Goal: Task Accomplishment & Management: Complete application form

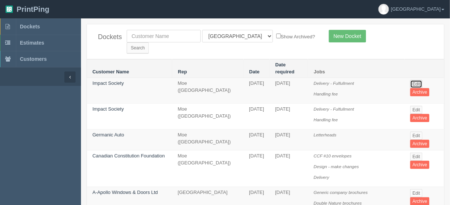
click at [416, 80] on link "Edit" at bounding box center [416, 84] width 12 height 8
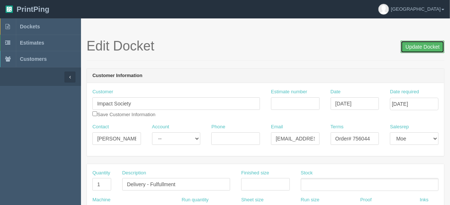
drag, startPoint x: 420, startPoint y: 48, endPoint x: 410, endPoint y: 48, distance: 9.6
click at [419, 48] on input "Update Docket" at bounding box center [423, 47] width 44 height 13
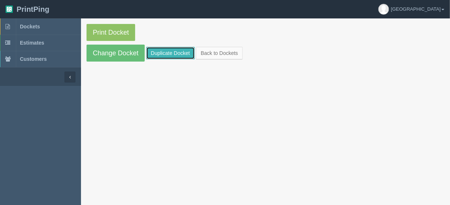
click at [180, 53] on link "Duplicate Docket" at bounding box center [170, 53] width 49 height 13
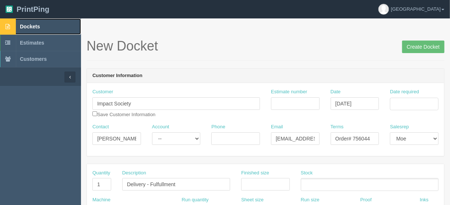
click at [31, 24] on span "Dockets" at bounding box center [30, 27] width 20 height 6
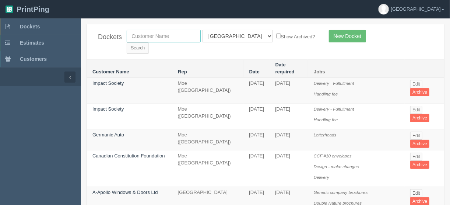
click at [150, 35] on input "text" at bounding box center [164, 36] width 74 height 13
type input "impact s"
click at [236, 35] on select "All Users Ali Ali Test 1 Aly Amy Ankit Arif Brandon Dan France Greg Jim Mark Ma…" at bounding box center [237, 36] width 71 height 13
select select
click at [202, 30] on select "All Users Ali Ali Test 1 Aly Amy Ankit Arif Brandon Dan France Greg Jim Mark Ma…" at bounding box center [237, 36] width 71 height 13
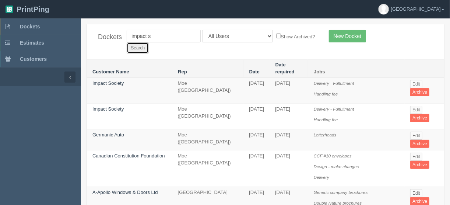
click at [149, 42] on input "Search" at bounding box center [138, 47] width 22 height 11
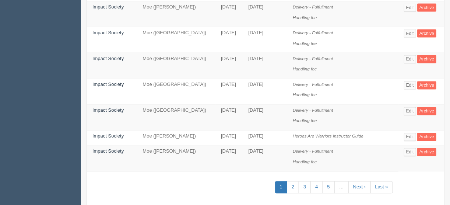
scroll to position [503, 0]
click at [294, 181] on link "2" at bounding box center [293, 187] width 12 height 12
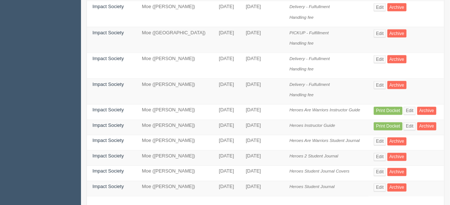
scroll to position [471, 0]
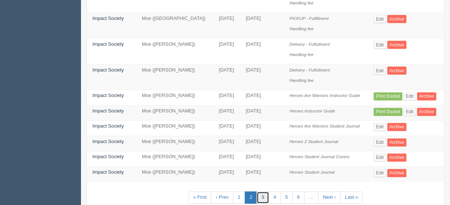
click at [267, 191] on link "3" at bounding box center [263, 197] width 12 height 12
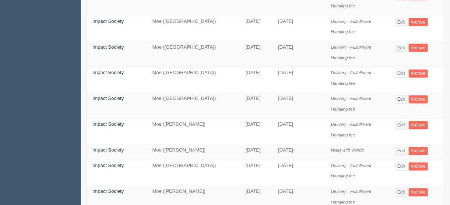
scroll to position [530, 0]
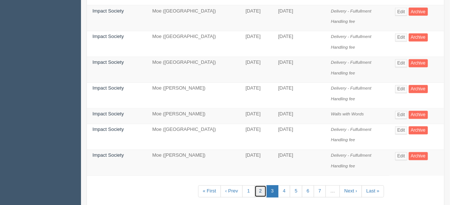
click at [260, 185] on link "2" at bounding box center [260, 191] width 12 height 12
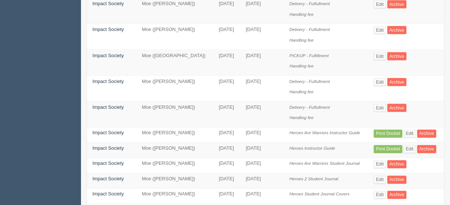
scroll to position [442, 0]
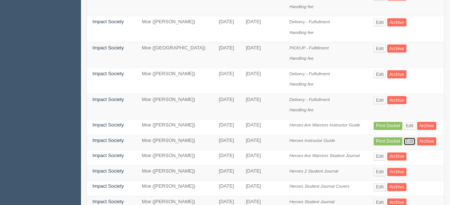
click at [412, 137] on link "Edit" at bounding box center [410, 141] width 12 height 8
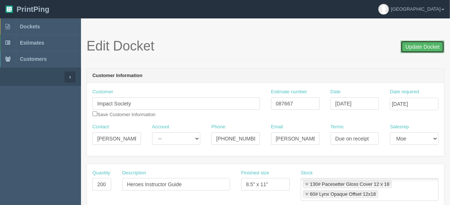
click at [419, 47] on input "Update Docket" at bounding box center [423, 47] width 44 height 13
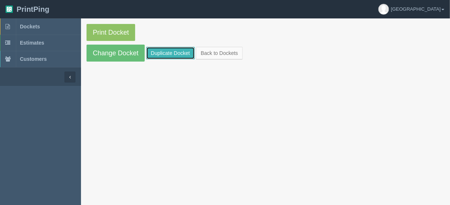
click at [162, 51] on link "Duplicate Docket" at bounding box center [170, 53] width 49 height 13
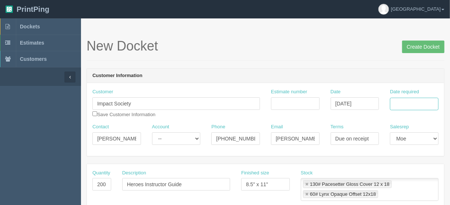
click at [403, 102] on input "Date required" at bounding box center [414, 104] width 49 height 13
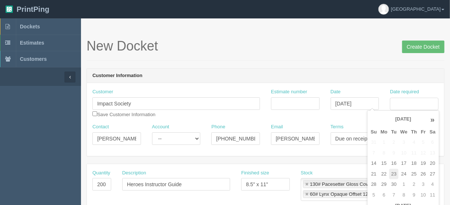
click at [393, 172] on td "23" at bounding box center [393, 174] width 9 height 11
click at [421, 175] on td "26" at bounding box center [423, 174] width 9 height 11
type input "[DATE]"
click at [298, 102] on input "Estimate number" at bounding box center [295, 103] width 49 height 13
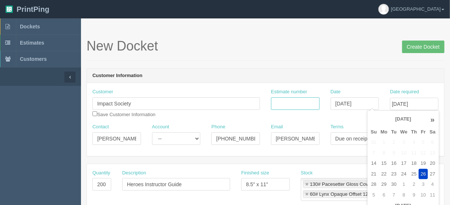
scroll to position [0, 0]
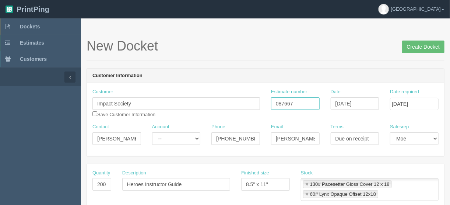
type input "087667"
click at [102, 182] on input "200" at bounding box center [101, 184] width 19 height 13
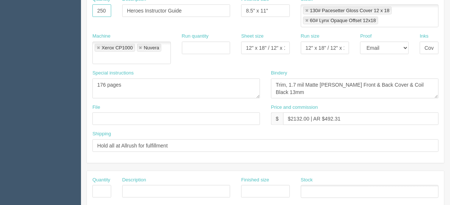
scroll to position [177, 0]
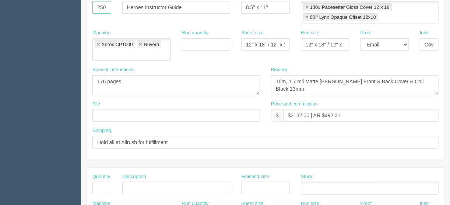
type input "250"
click at [98, 109] on input "text" at bounding box center [176, 115] width 168 height 13
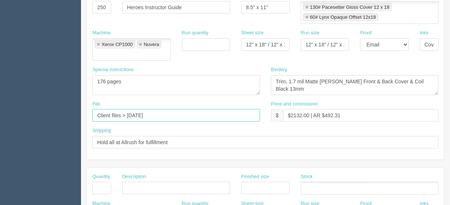
type input "Client files > [DATE]"
click at [272, 43] on input "12" x 18" / 12" x 18"" at bounding box center [265, 44] width 49 height 13
drag, startPoint x: 260, startPoint y: 43, endPoint x: 312, endPoint y: 45, distance: 51.9
click at [312, 45] on div "Machine Xerox CP1000 Nuvera Xerox CP1000,Nuvera Run quantity Sheet size 12" x 1…" at bounding box center [265, 47] width 357 height 37
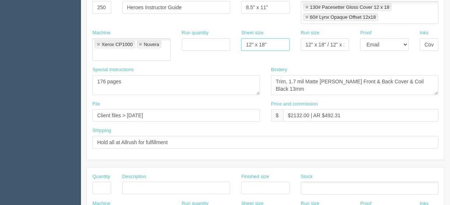
scroll to position [0, 0]
type input "12" x 18""
drag, startPoint x: 327, startPoint y: 42, endPoint x: 369, endPoint y: 45, distance: 42.8
click at [369, 45] on div "Machine Xerox CP1000 Nuvera Xerox CP1000,Nuvera Run quantity Sheet size 12" x 1…" at bounding box center [265, 47] width 357 height 37
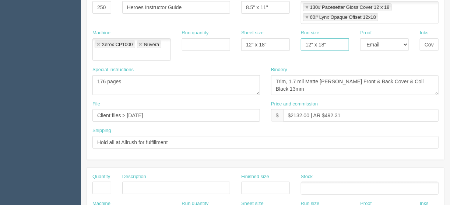
scroll to position [0, 0]
type input "12" x 18""
drag, startPoint x: 308, startPoint y: 103, endPoint x: 294, endPoint y: 102, distance: 13.6
click at [294, 109] on input "$2132.00 | AR $492.31" at bounding box center [360, 115] width 155 height 13
drag, startPoint x: 357, startPoint y: 103, endPoint x: 324, endPoint y: 102, distance: 32.8
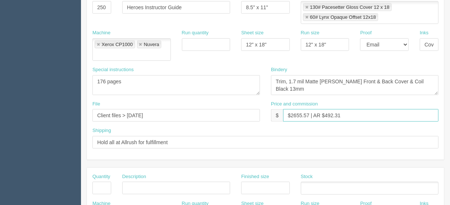
click at [324, 109] on input "$2655.57 | AR $492.31" at bounding box center [360, 115] width 155 height 13
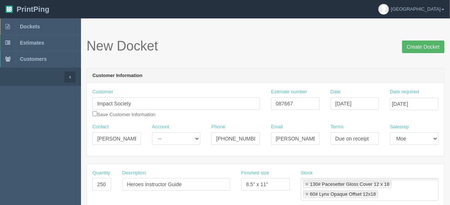
type input "$2655.57 | AR $612.83"
click at [418, 45] on input "Create Docket" at bounding box center [423, 47] width 42 height 13
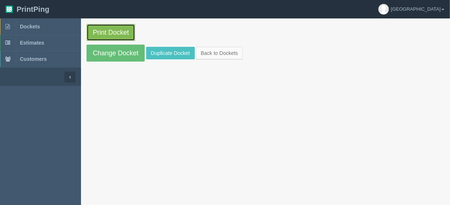
click at [110, 31] on link "Print Docket" at bounding box center [111, 32] width 49 height 17
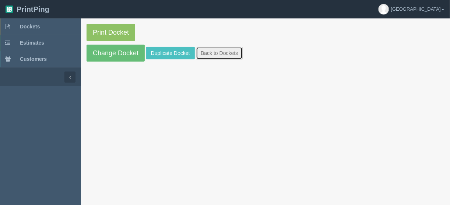
click at [209, 52] on link "Back to Dockets" at bounding box center [219, 53] width 47 height 13
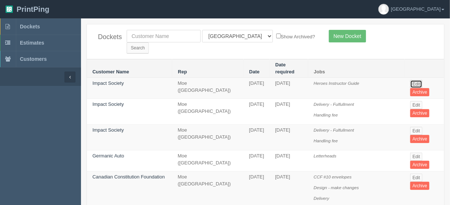
click at [416, 80] on link "Edit" at bounding box center [416, 84] width 12 height 8
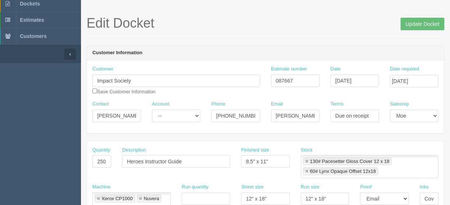
scroll to position [88, 0]
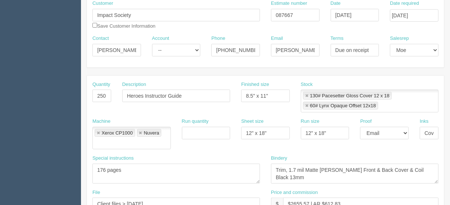
click at [306, 104] on link at bounding box center [306, 105] width 4 height 5
type input "130# Pacesetter Gloss Cover 12 x 18"
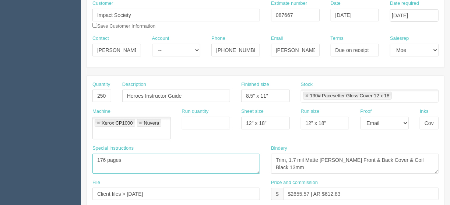
click at [221, 154] on textarea "176 pages" at bounding box center [176, 164] width 168 height 20
click at [403, 92] on ul "130# Pacesetter Gloss Cover 12 x 18" at bounding box center [370, 95] width 138 height 13
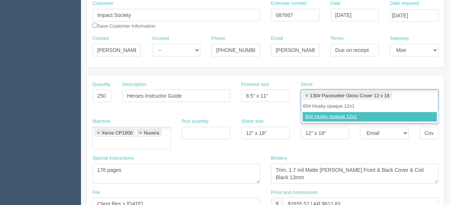
type input "60# Husky opaque 12x18"
type input "130# Pacesetter Gloss Cover 12 x 18,60# Husky opaque 12x18"
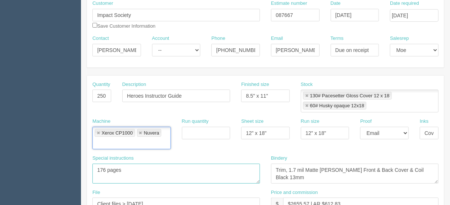
click at [183, 171] on textarea "176 pages" at bounding box center [176, 173] width 168 height 20
